Goal: Navigation & Orientation: Find specific page/section

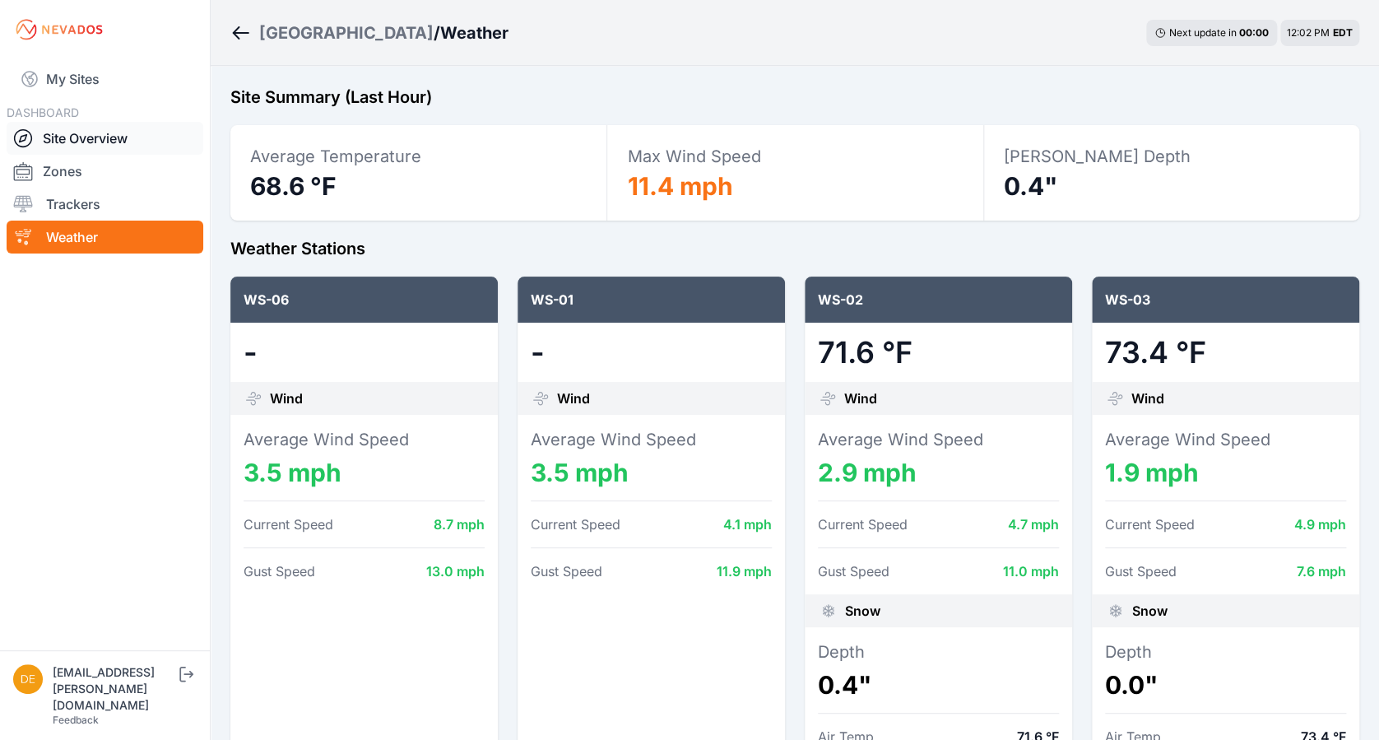
click at [88, 139] on link "Site Overview" at bounding box center [105, 138] width 197 height 33
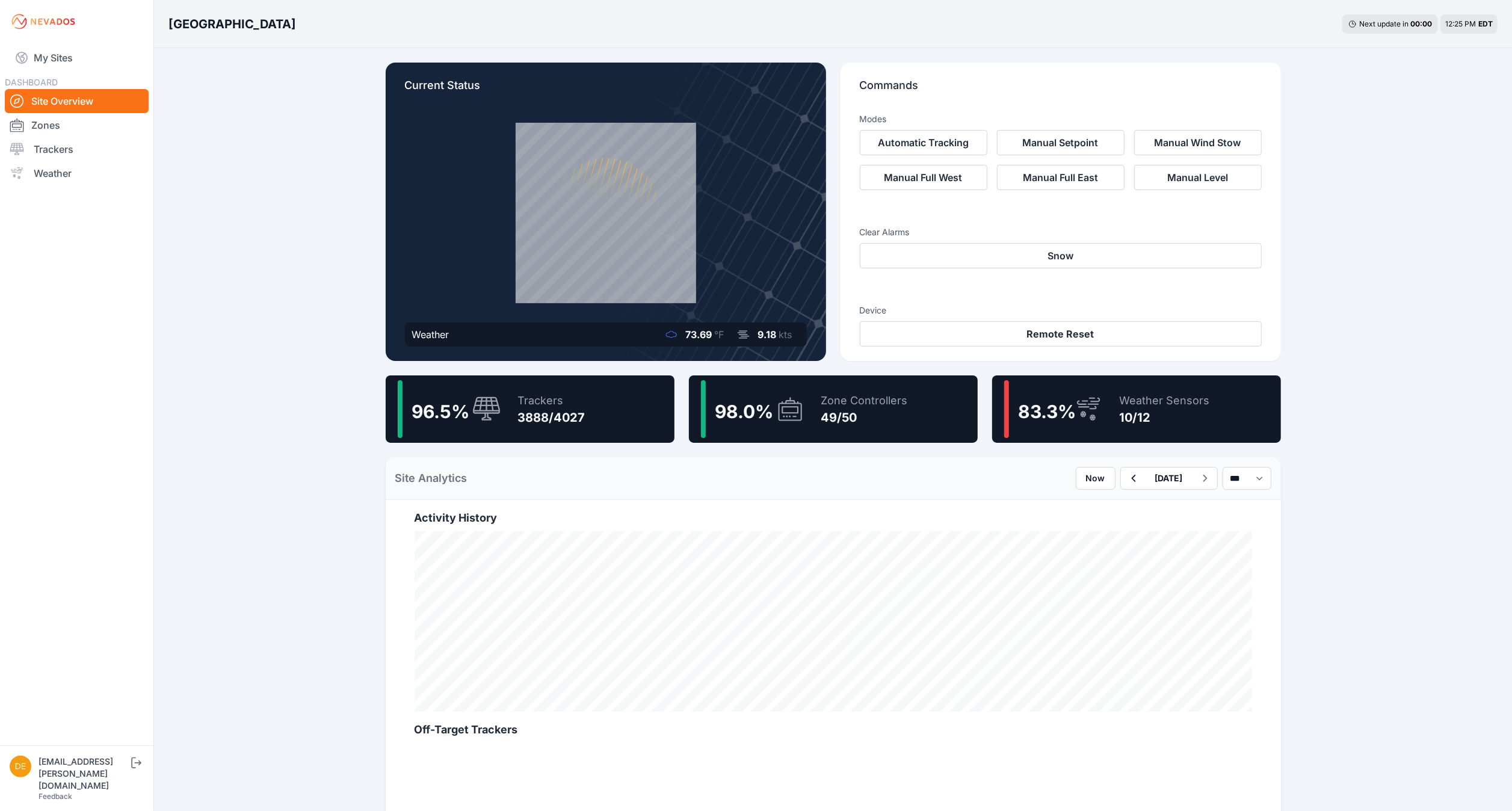
click at [80, 39] on div "My Sites DASHBOARD Site Overview Zones Trackers Weather" at bounding box center [77, 372] width 154 height 745
click at [58, 59] on link "My Sites" at bounding box center [77, 57] width 144 height 29
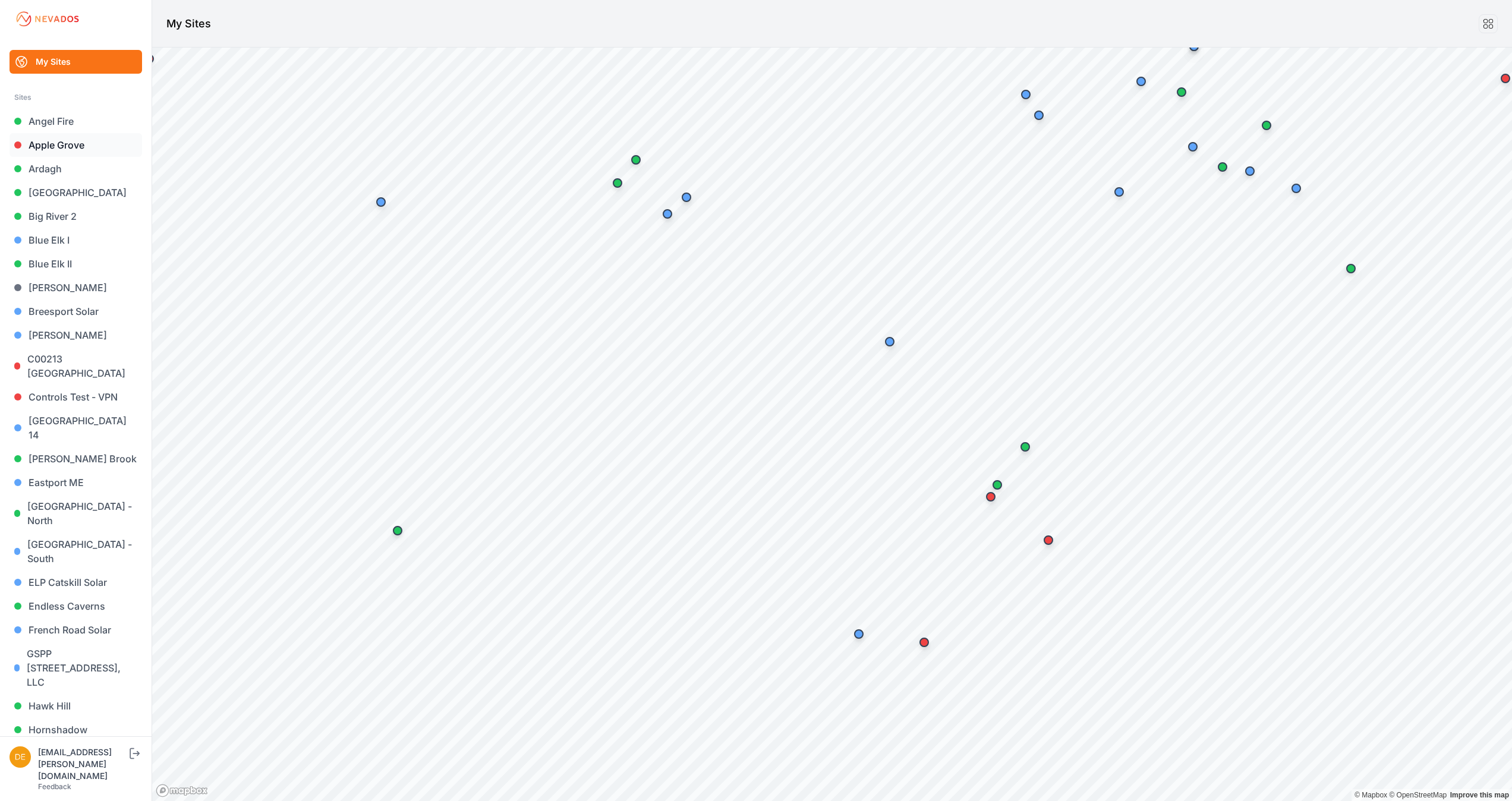
click at [74, 143] on link "Apple Grove" at bounding box center [75, 144] width 132 height 24
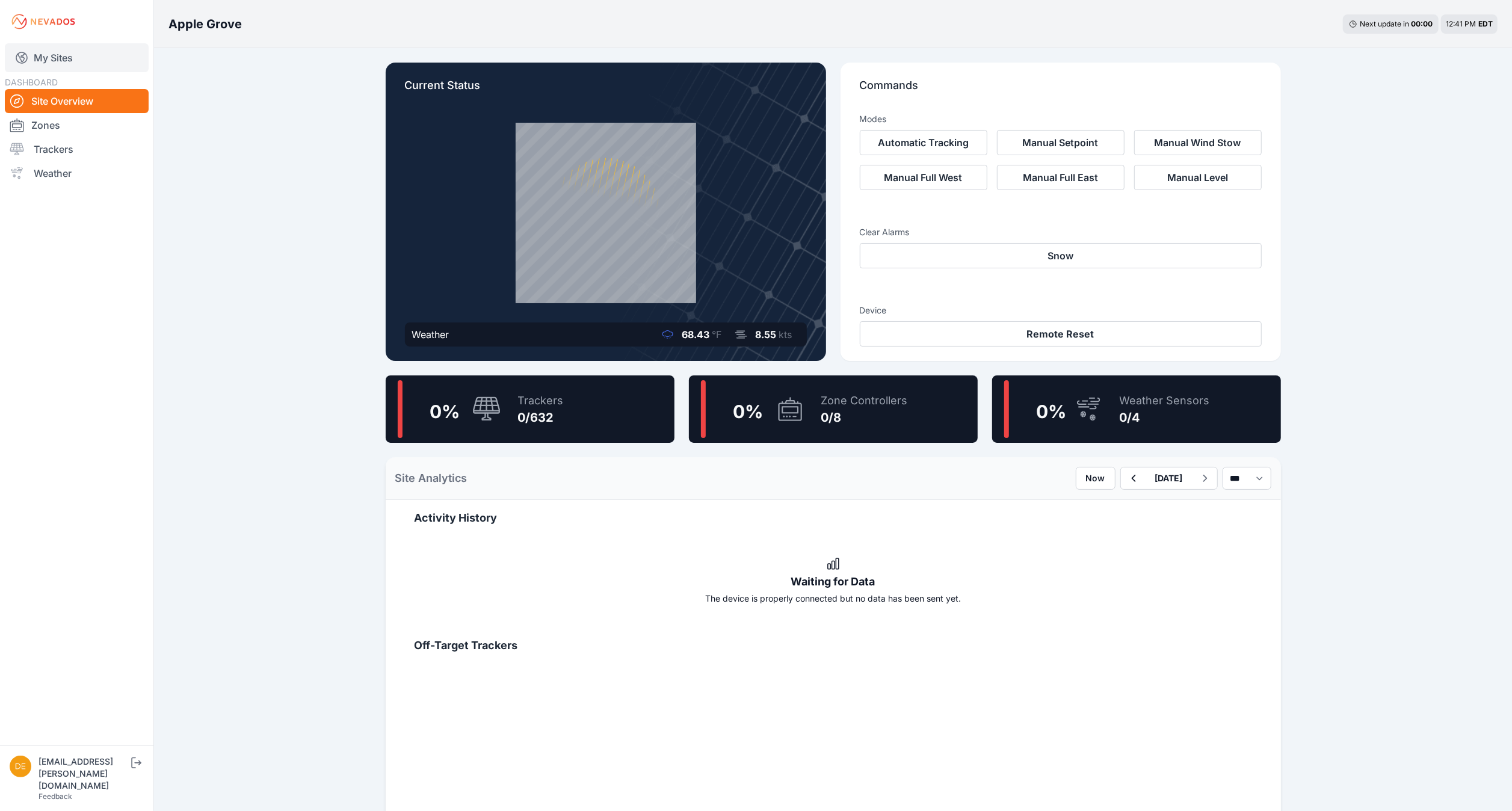
click at [83, 46] on link "My Sites" at bounding box center [77, 57] width 144 height 29
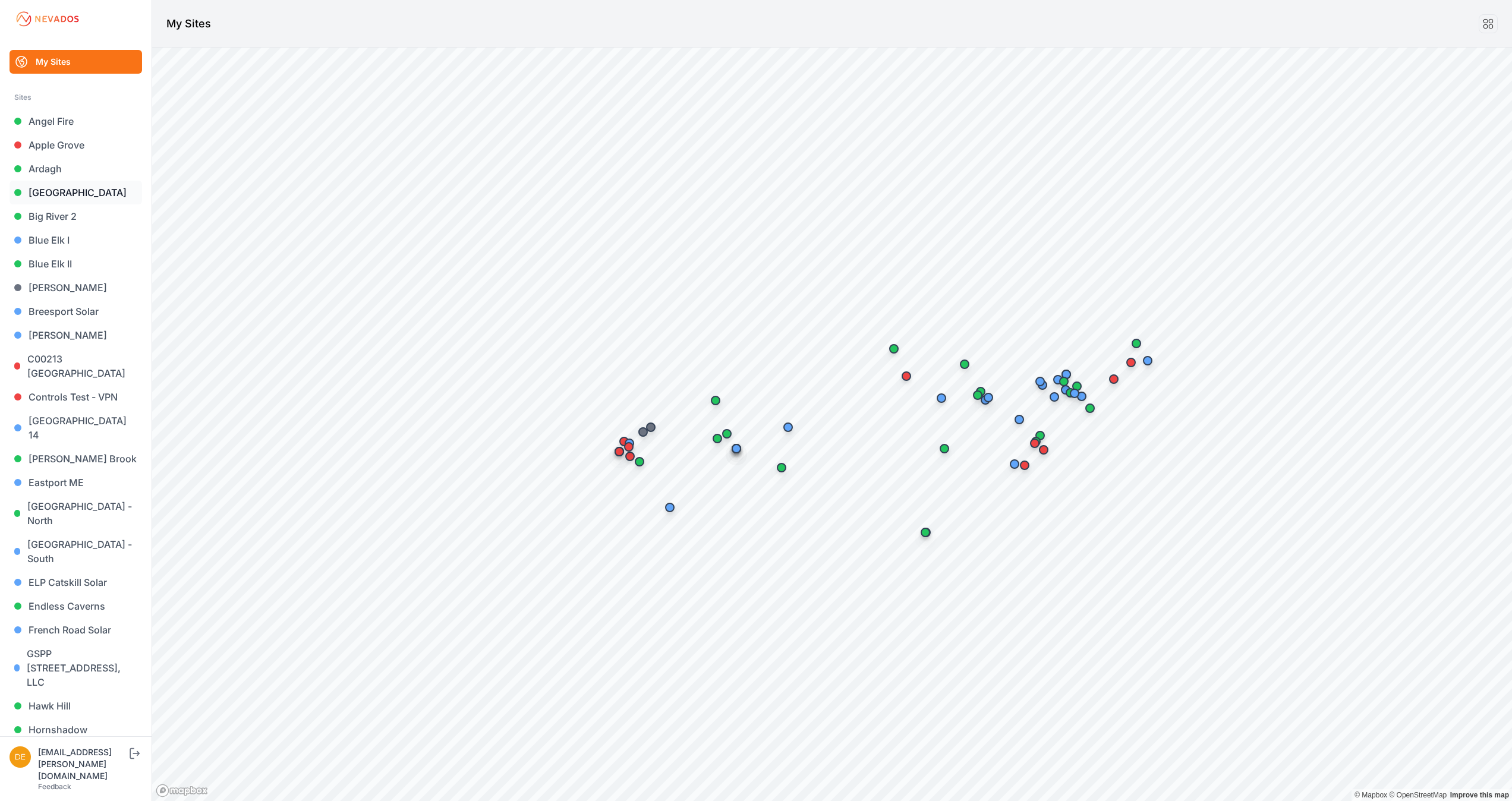
click at [81, 189] on link "[GEOGRAPHIC_DATA]" at bounding box center [75, 192] width 132 height 24
